Goal: Task Accomplishment & Management: Use online tool/utility

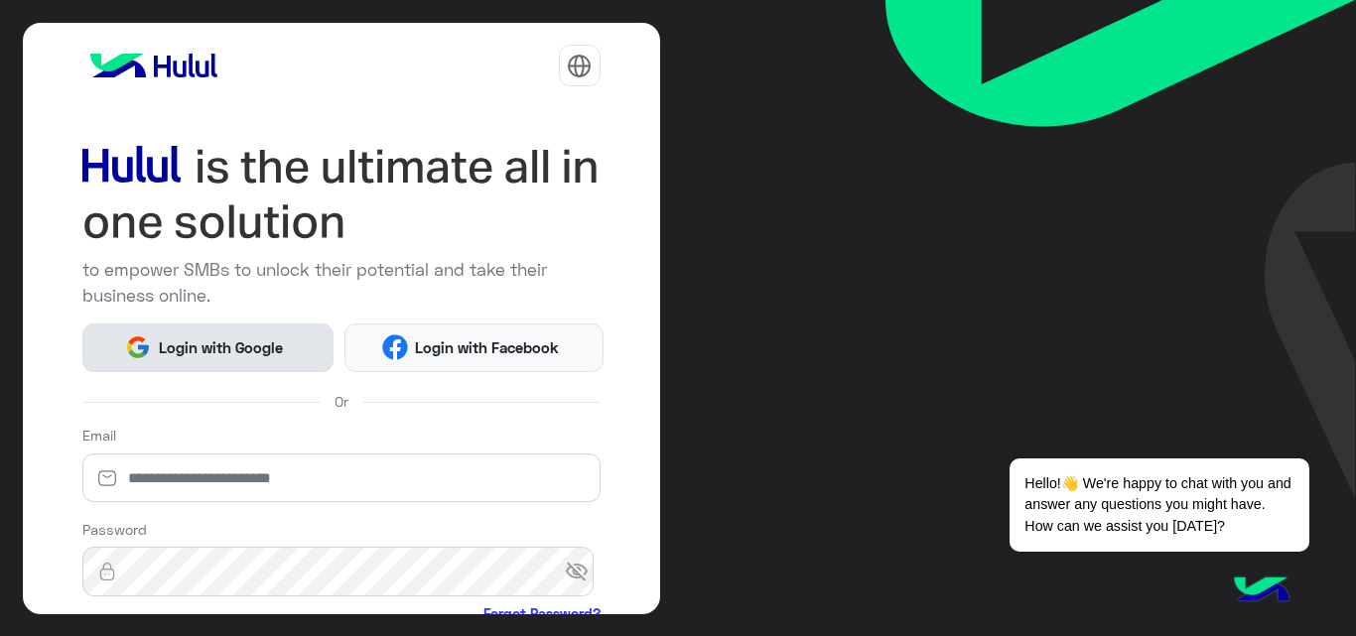
click at [258, 344] on span "Login with Google" at bounding box center [220, 348] width 139 height 23
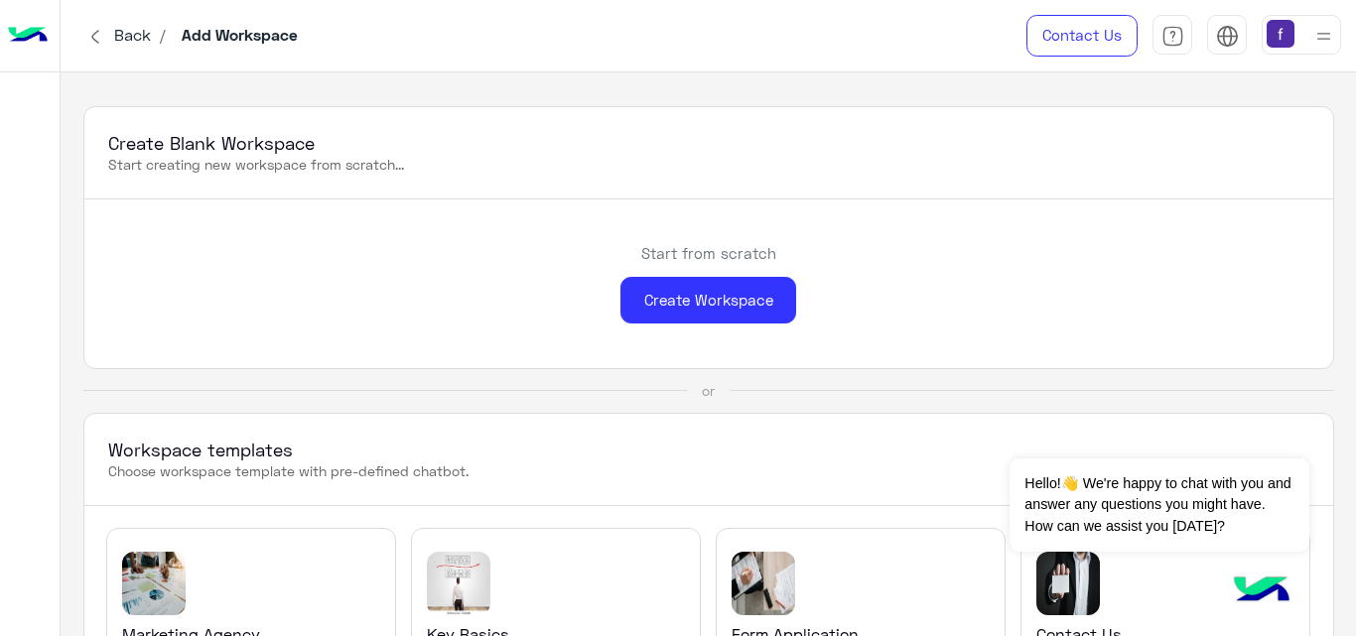
click at [250, 223] on div "Start from scratch Create Workspace" at bounding box center [708, 284] width 1249 height 169
